Goal: Task Accomplishment & Management: Complete application form

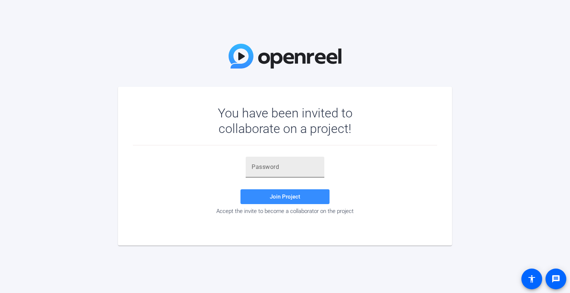
click at [258, 168] on input "text" at bounding box center [284, 167] width 67 height 9
paste input "OBbr=b"
type input "OBbr=b"
click at [279, 194] on span "Join Project" at bounding box center [285, 197] width 30 height 7
click at [309, 201] on span at bounding box center [284, 197] width 89 height 18
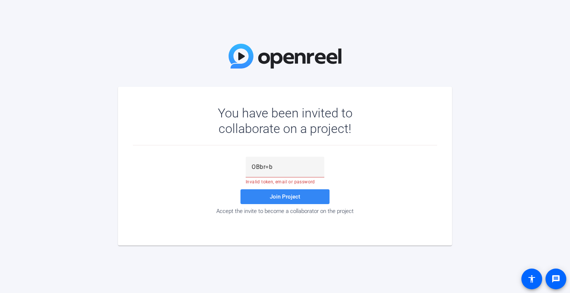
click at [272, 191] on span at bounding box center [284, 197] width 89 height 18
click at [280, 166] on input "OBbr=b" at bounding box center [284, 167] width 67 height 9
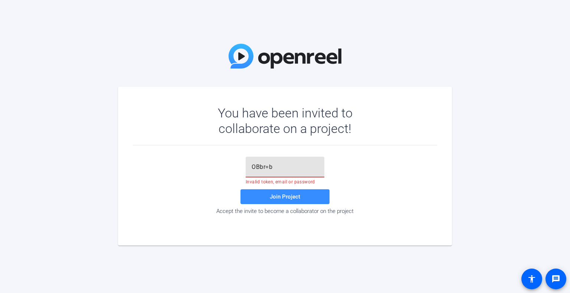
click at [280, 166] on input "OBbr=b" at bounding box center [284, 167] width 67 height 9
click at [285, 169] on input "text" at bounding box center [284, 167] width 67 height 9
paste input "ZrnH"
type input "ZrnH"
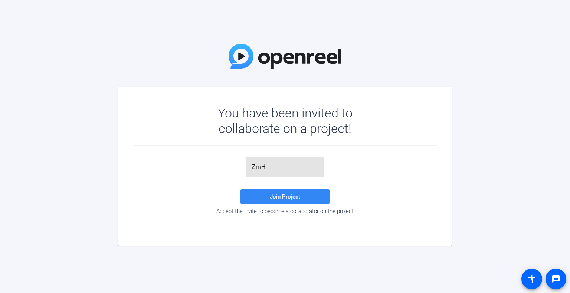
click at [289, 198] on span "Join Project" at bounding box center [285, 197] width 30 height 7
click at [279, 160] on div "ZrnH" at bounding box center [284, 167] width 67 height 21
click at [282, 170] on input "ZrnH" at bounding box center [284, 167] width 67 height 9
drag, startPoint x: 282, startPoint y: 170, endPoint x: 284, endPoint y: 165, distance: 5.0
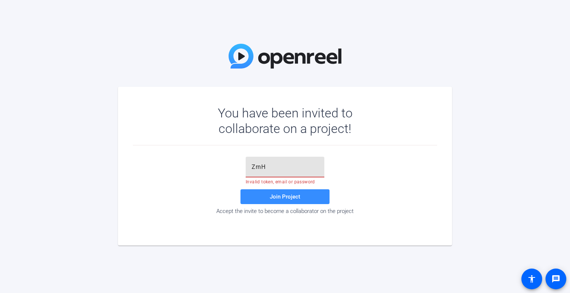
click at [283, 170] on input "ZrnH" at bounding box center [284, 167] width 67 height 9
click at [46, 169] on div "You have been invited to collaborate on a project! Join Project Accept the invi…" at bounding box center [285, 146] width 570 height 293
